Goal: Check status: Check status

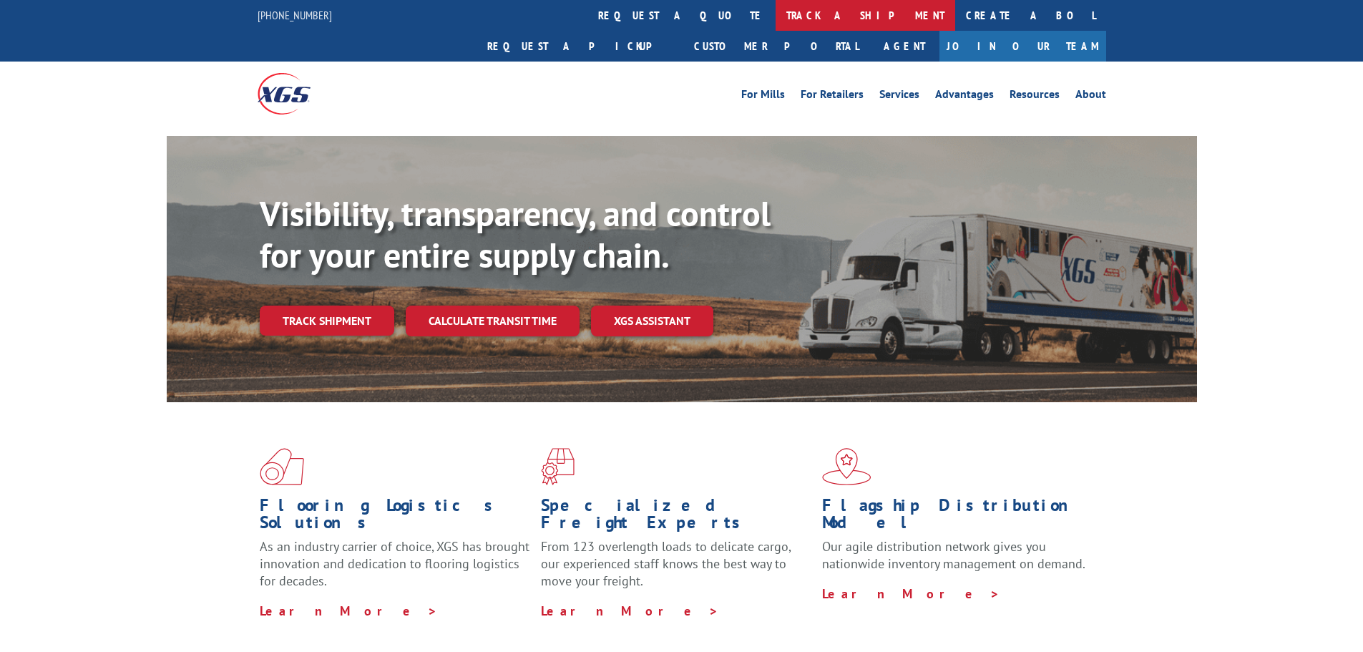
click at [775, 14] on link "track a shipment" at bounding box center [865, 15] width 180 height 31
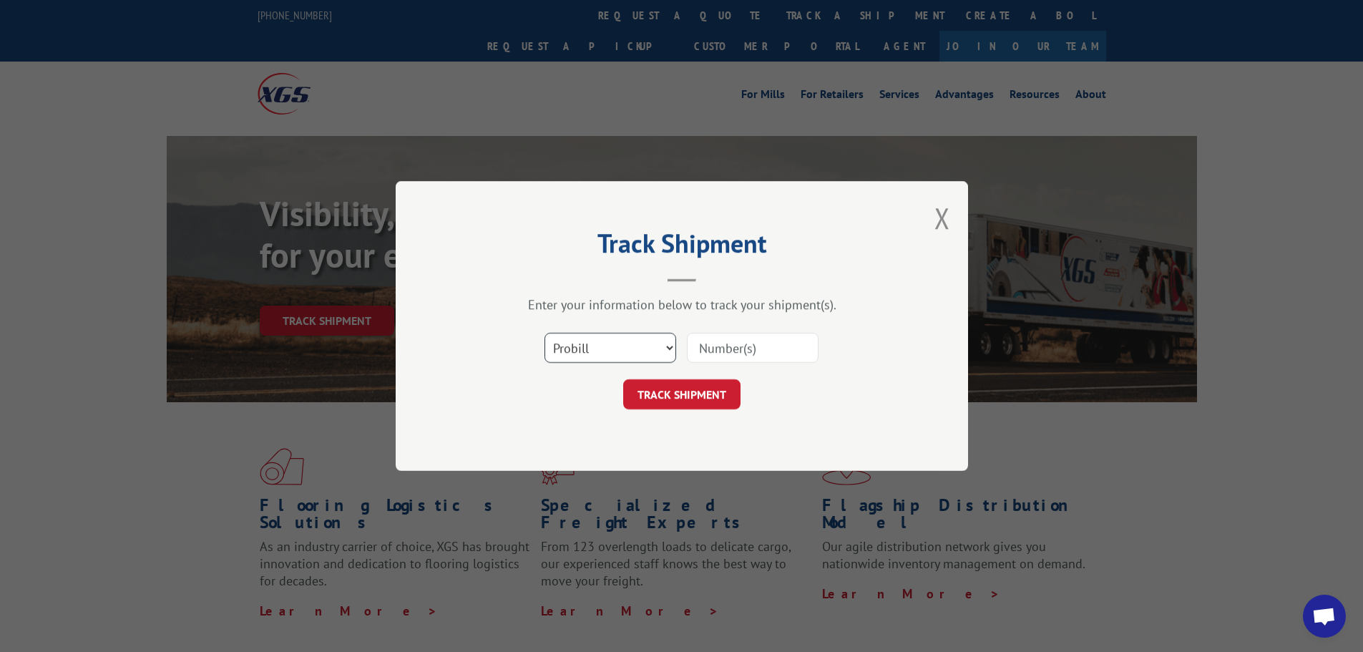
click at [619, 342] on select "Select category... Probill BOL PO" at bounding box center [610, 348] width 132 height 30
select select "bol"
click at [544, 333] on select "Select category... Probill BOL PO" at bounding box center [610, 348] width 132 height 30
click at [737, 347] on input at bounding box center [753, 348] width 132 height 30
type input "3364083"
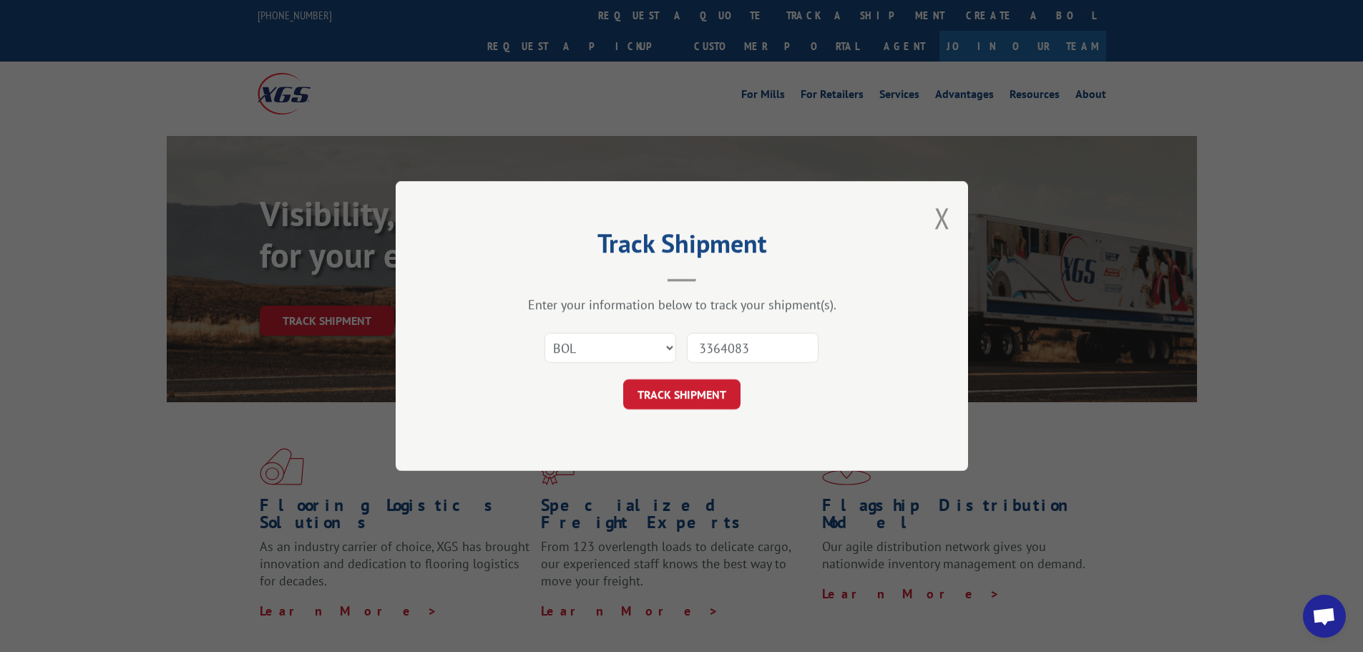
click button "TRACK SHIPMENT" at bounding box center [681, 394] width 117 height 30
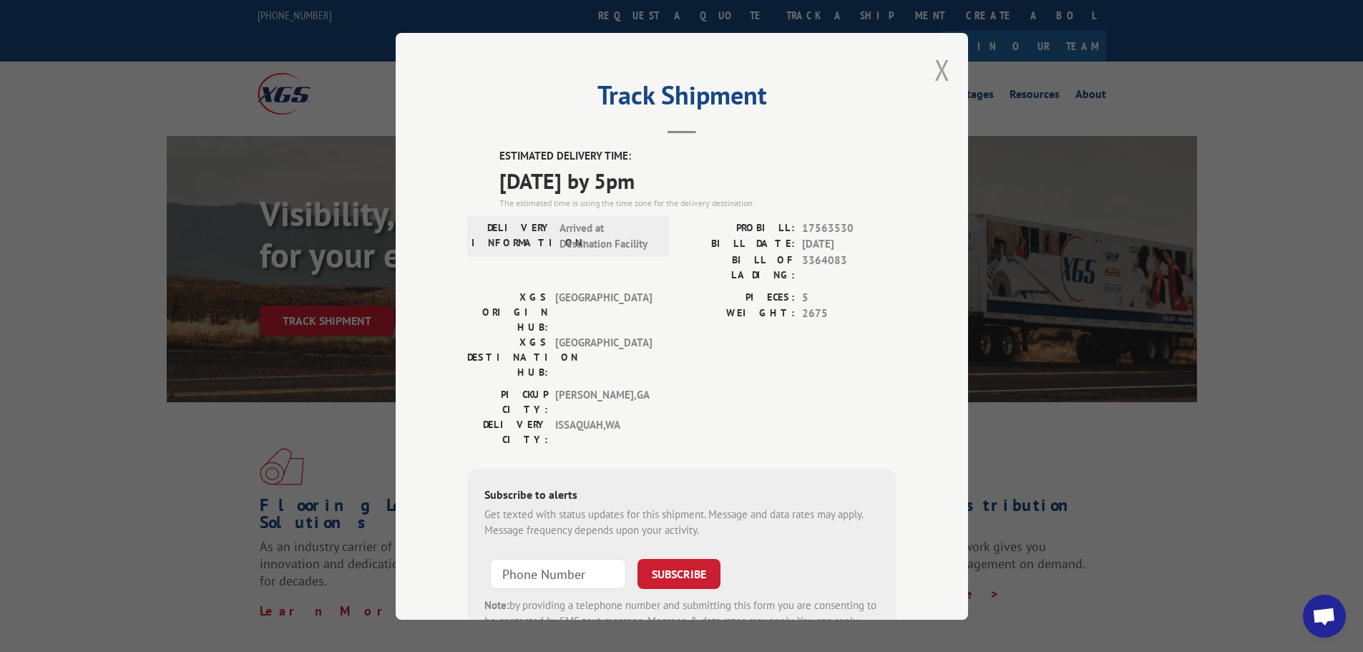
click at [937, 65] on button "Close modal" at bounding box center [942, 70] width 16 height 38
